Goal: Navigation & Orientation: Find specific page/section

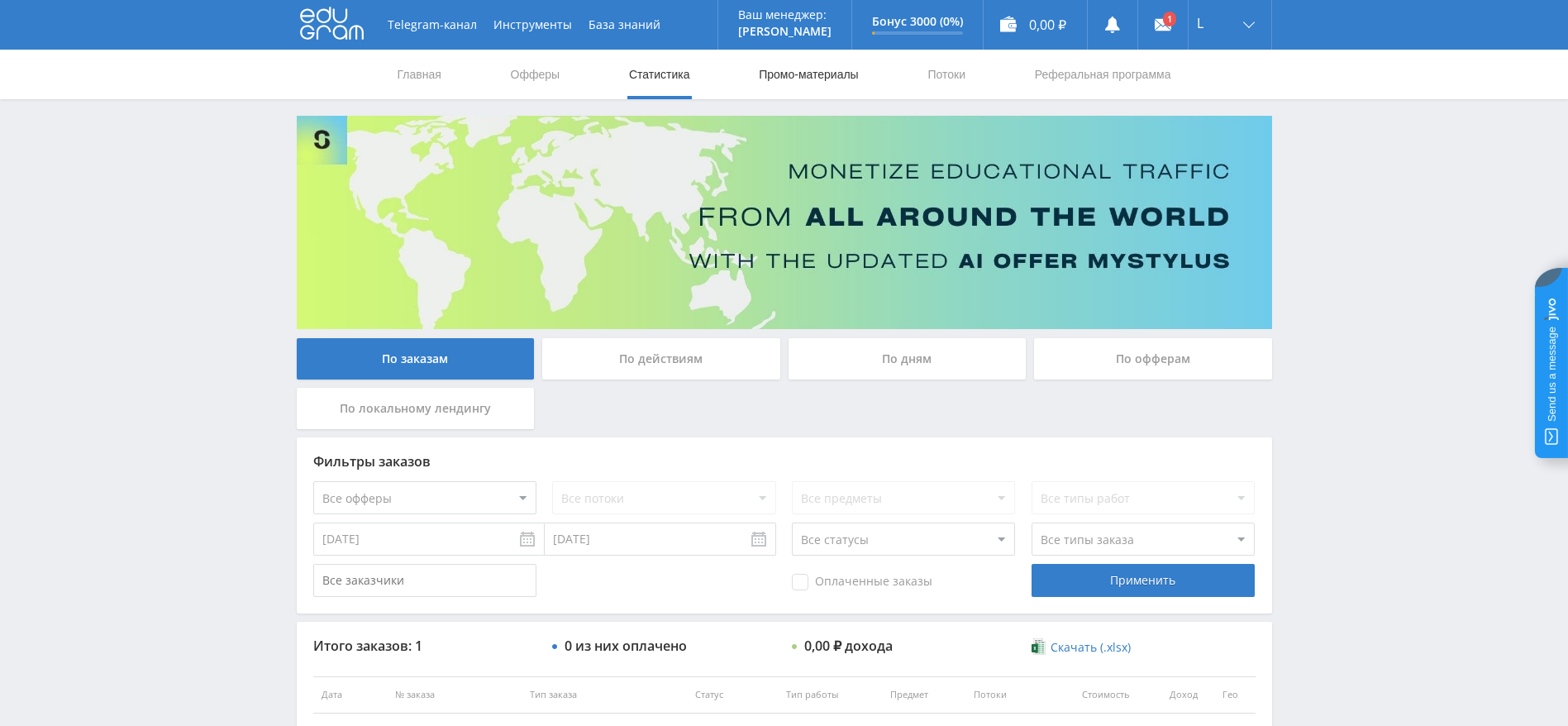
click at [786, 65] on link "Промо-материалы" at bounding box center [808, 74] width 103 height 49
select select "376"
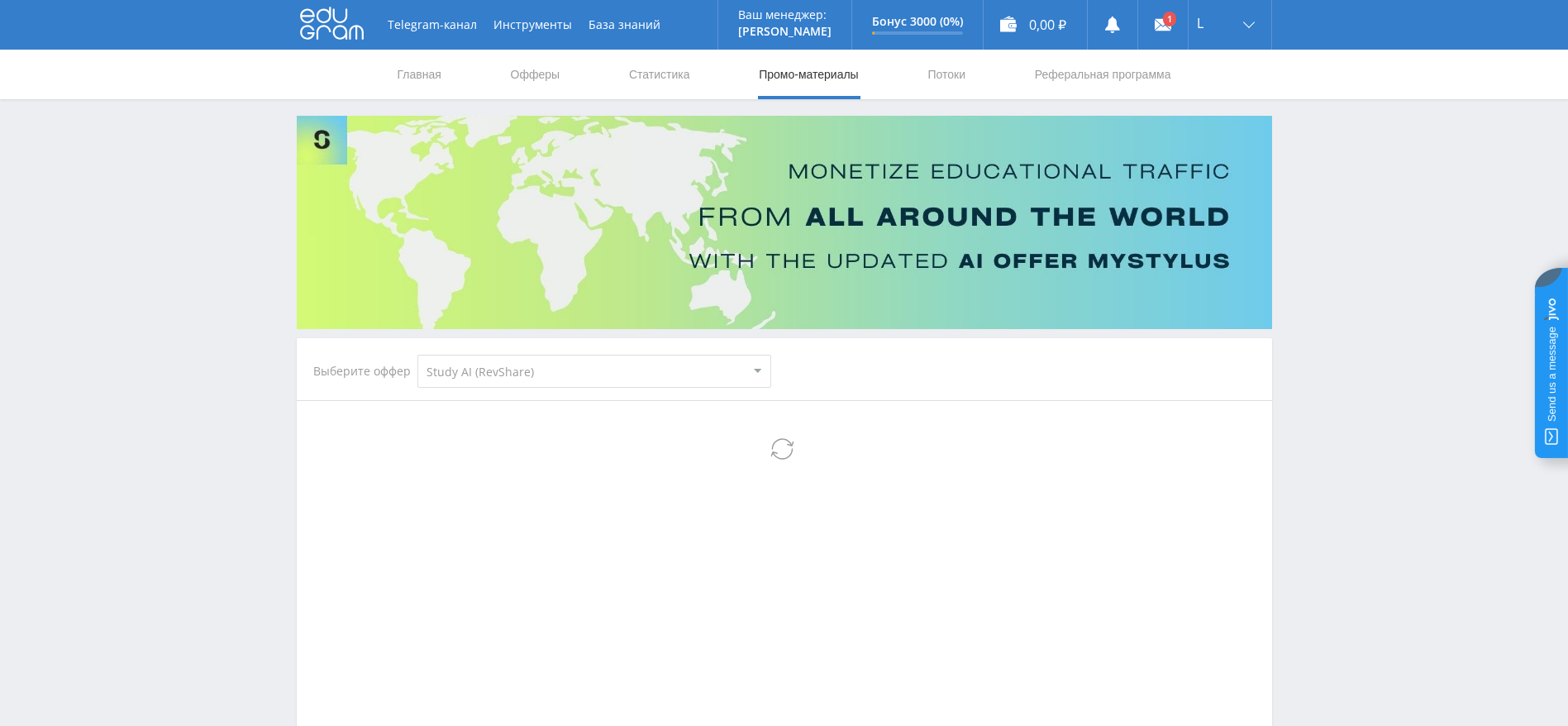
select select "376"
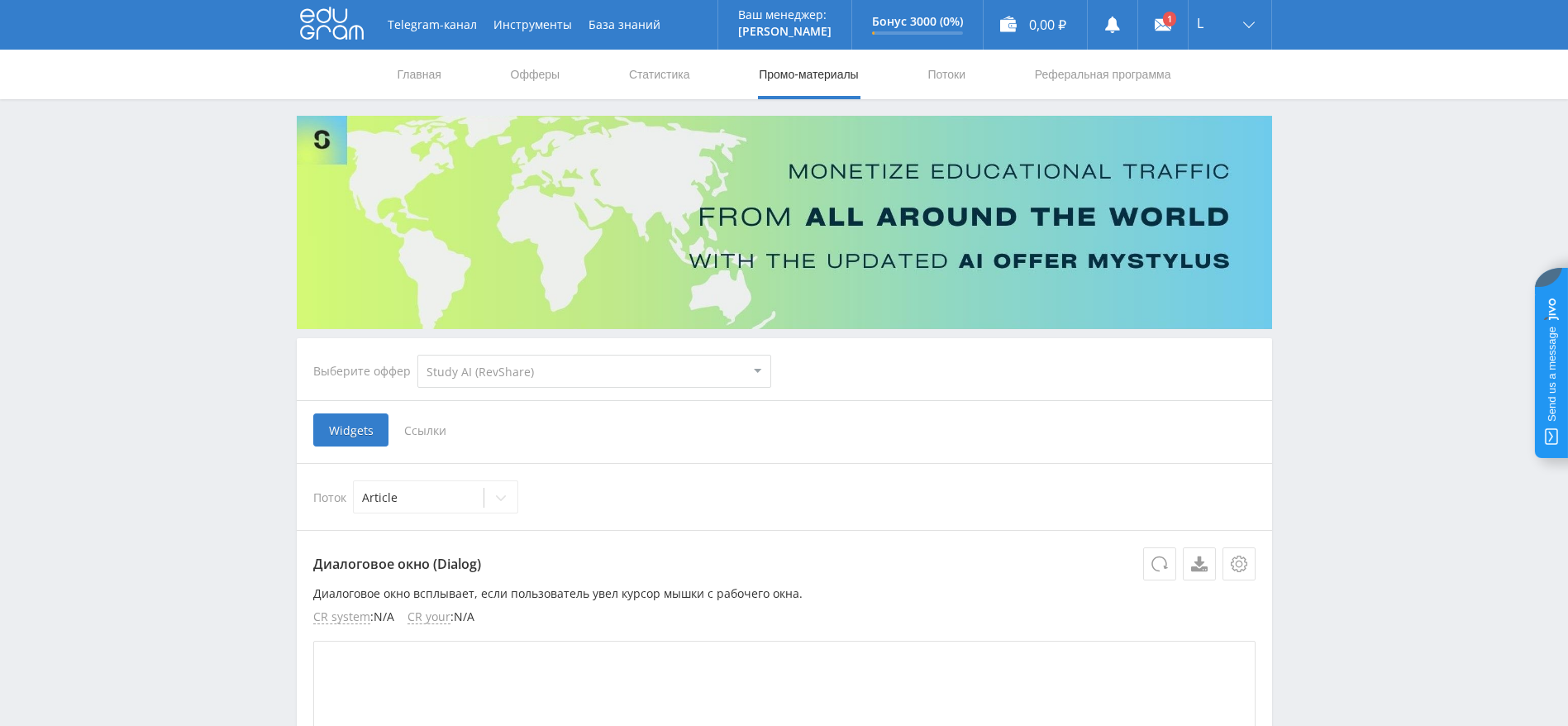
click at [473, 373] on select "MyStylus MyStylus - Revshare Кампус AI Studybay Автор24 Studybay [GEOGRAPHIC_DA…" at bounding box center [594, 372] width 354 height 33
click at [643, 67] on link "Статистика" at bounding box center [659, 74] width 64 height 49
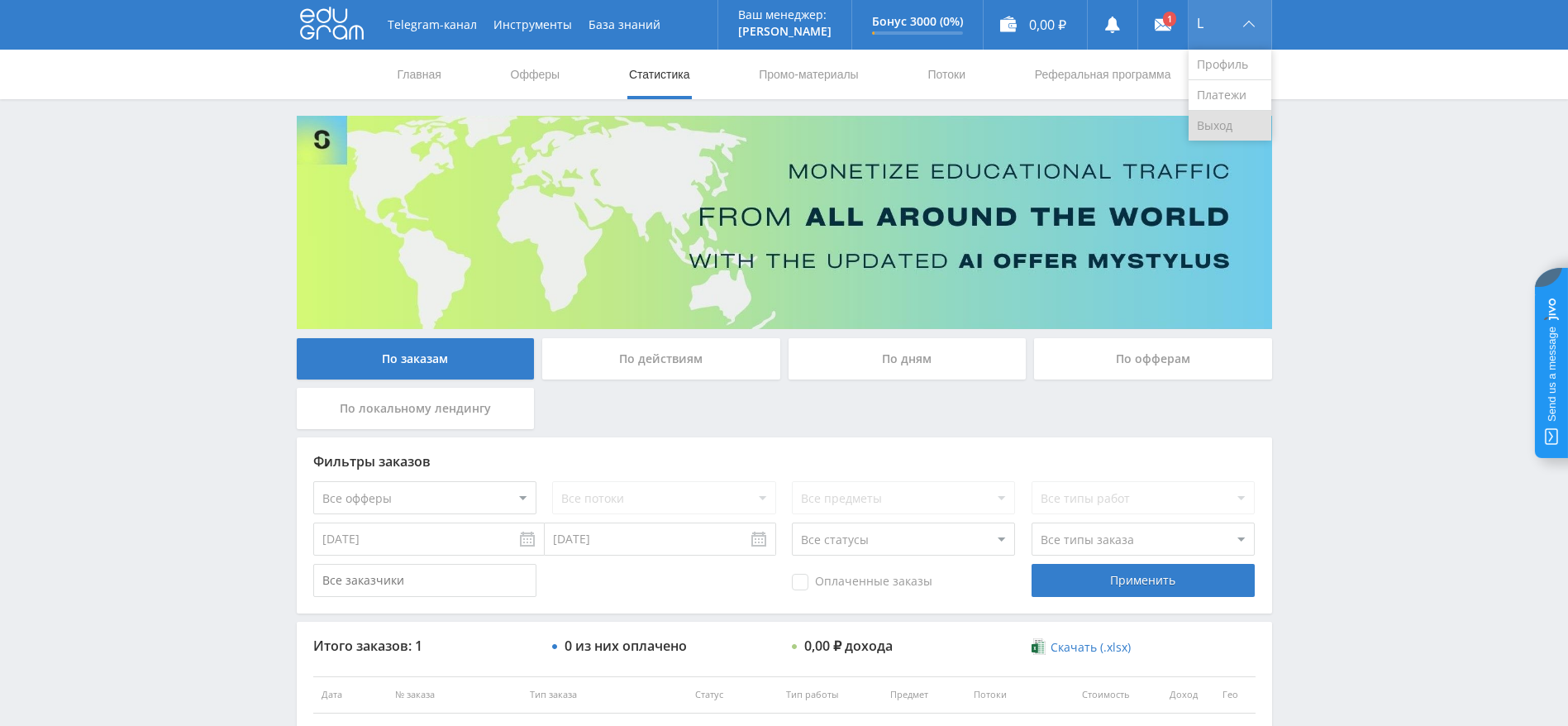
click at [1223, 133] on link "Выход" at bounding box center [1230, 126] width 83 height 30
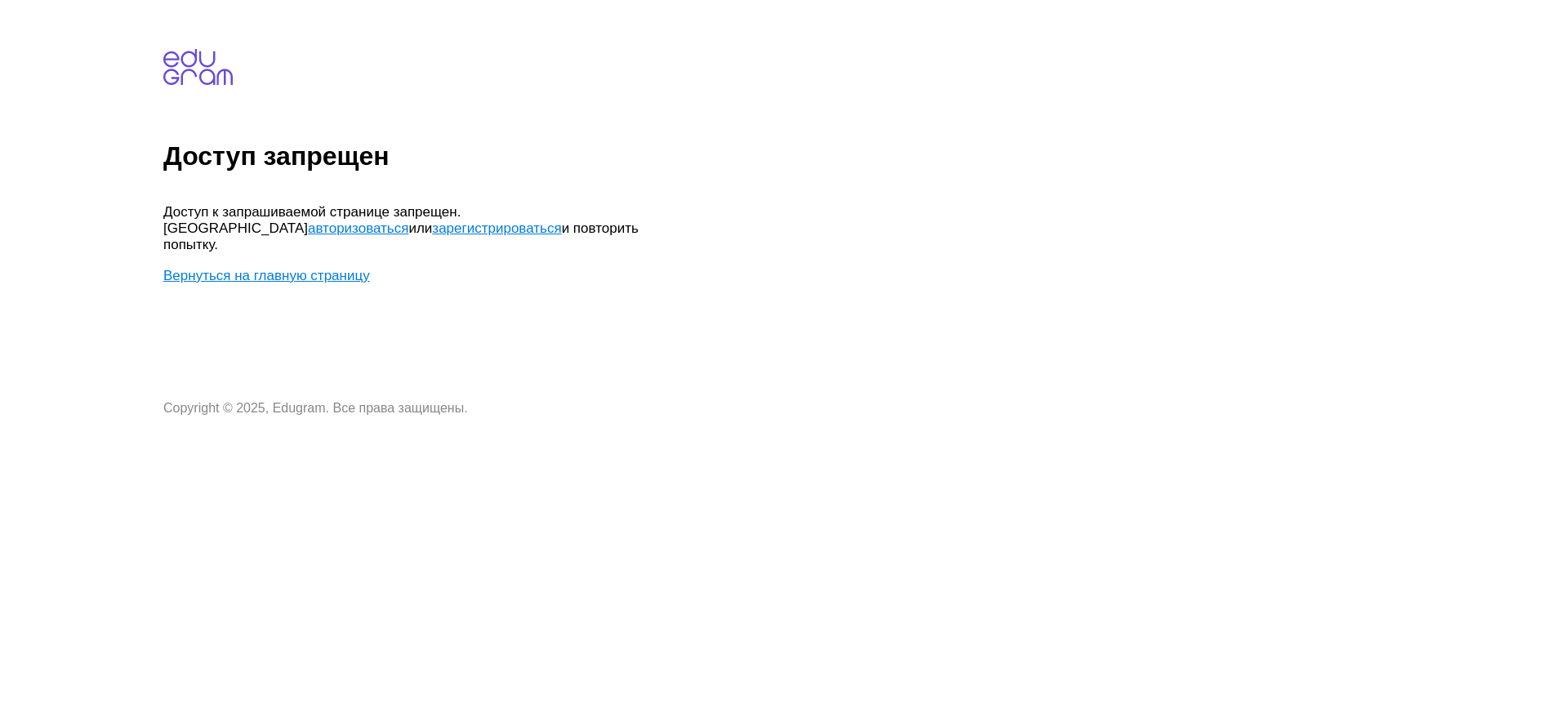
click at [408, 220] on link "авторизоваться" at bounding box center [359, 228] width 101 height 16
